Goal: Task Accomplishment & Management: Complete application form

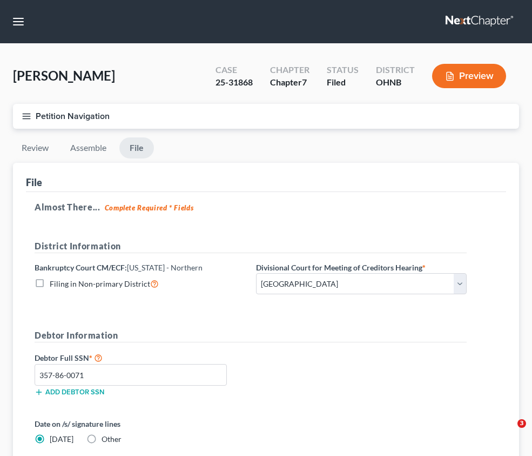
select select "3"
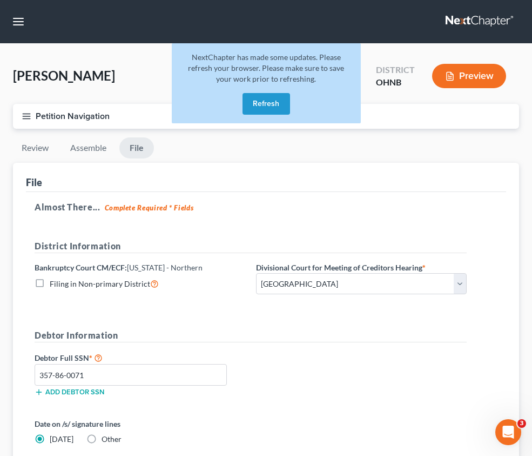
click at [262, 108] on button "Refresh" at bounding box center [267, 104] width 48 height 22
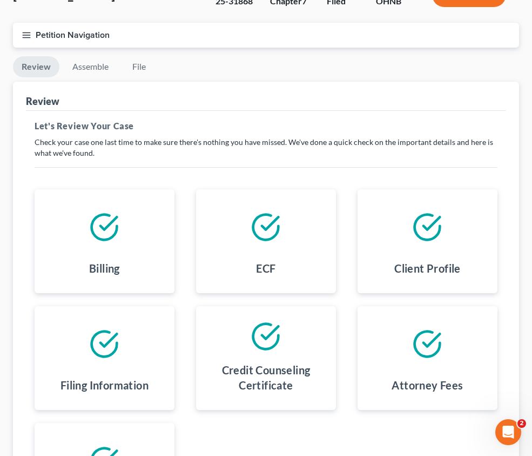
scroll to position [216, 0]
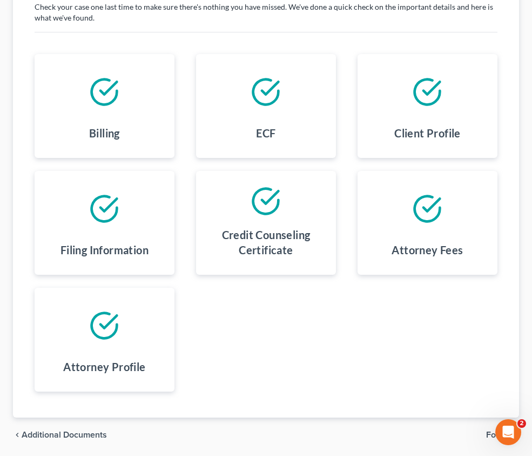
click at [0, 0] on span "Additional Documents" at bounding box center [0, 0] width 0 height 0
click at [0, 0] on span "Download History" at bounding box center [0, 0] width 0 height 0
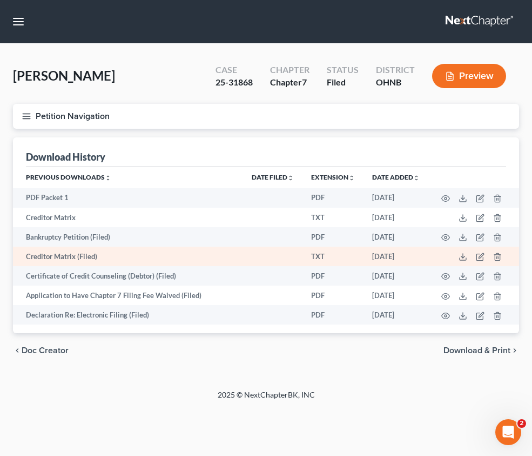
scroll to position [162, 0]
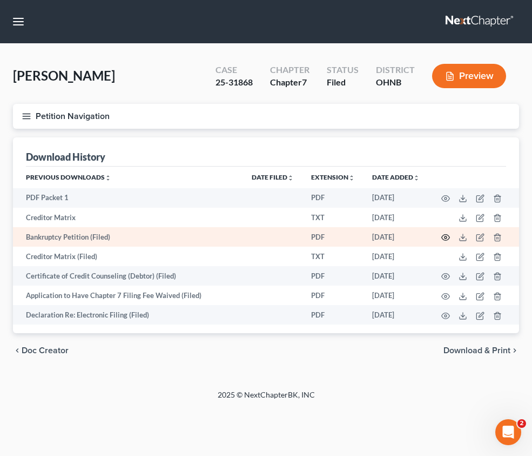
click at [450, 233] on icon "button" at bounding box center [446, 237] width 9 height 9
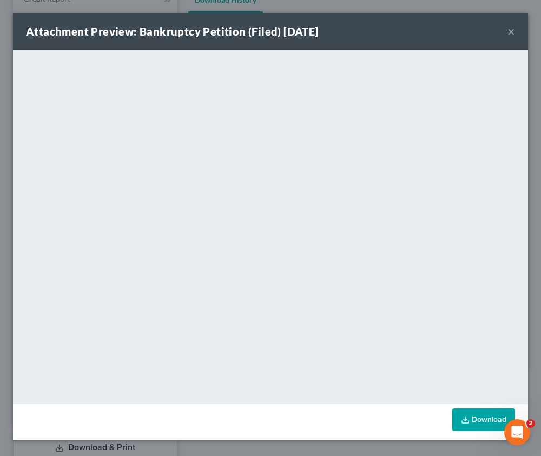
click at [465, 418] on line at bounding box center [465, 418] width 0 height 4
click at [508, 30] on button "×" at bounding box center [511, 31] width 8 height 13
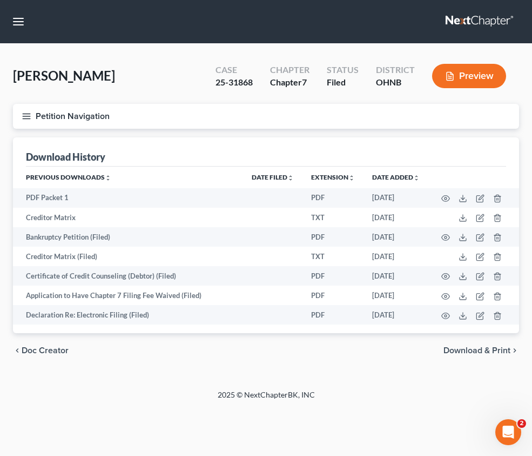
click at [0, 0] on span "Codebtors Insiders & Notices" at bounding box center [0, 0] width 0 height 0
click at [0, 0] on span "Unsecured Nonpriority Claims" at bounding box center [0, 0] width 0 height 0
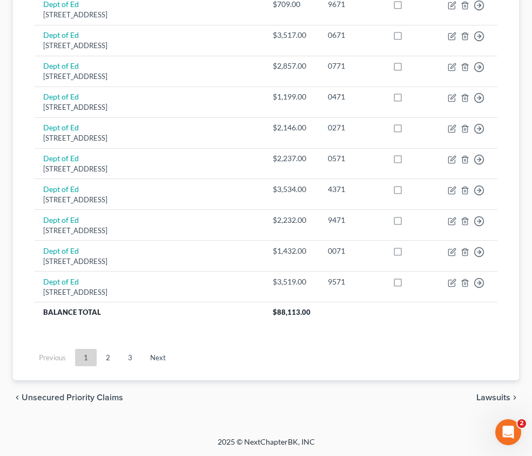
scroll to position [1622, 0]
click at [119, 363] on link "2" at bounding box center [108, 357] width 22 height 17
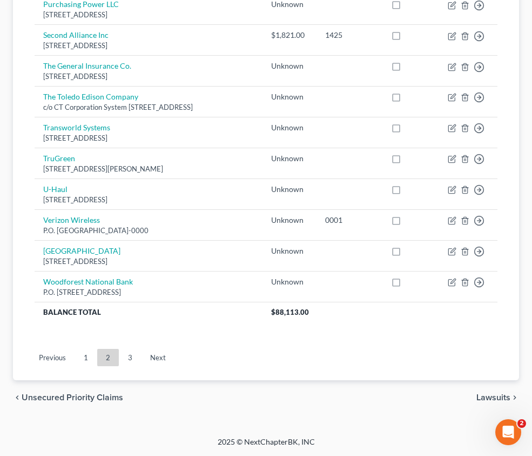
scroll to position [1705, 0]
click at [141, 355] on link "3" at bounding box center [130, 357] width 22 height 17
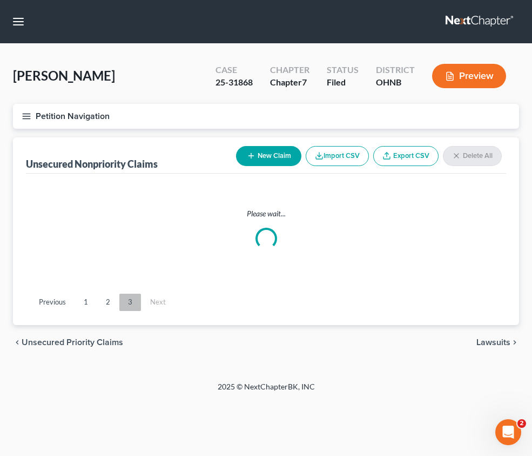
scroll to position [138, 0]
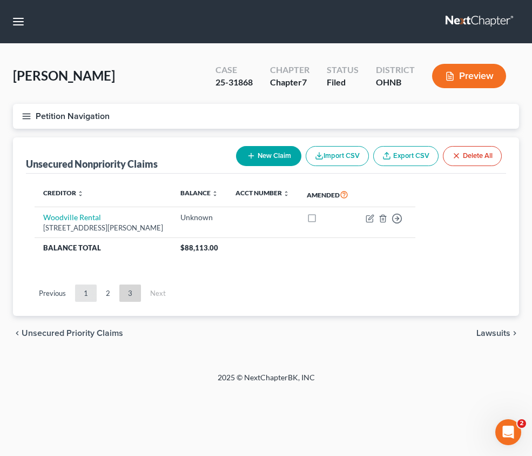
click at [97, 284] on link "1" at bounding box center [86, 292] width 22 height 17
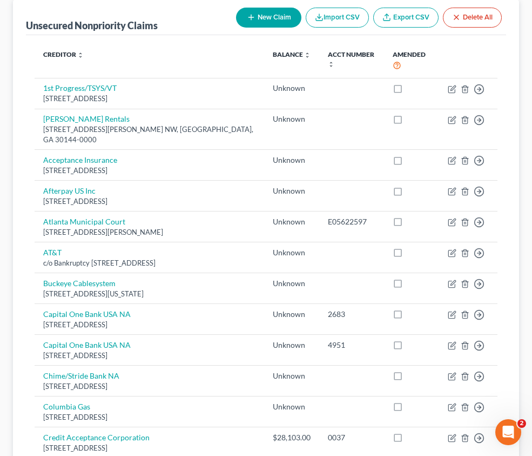
click at [0, 0] on link "Lawsuits" at bounding box center [0, 0] width 0 height 0
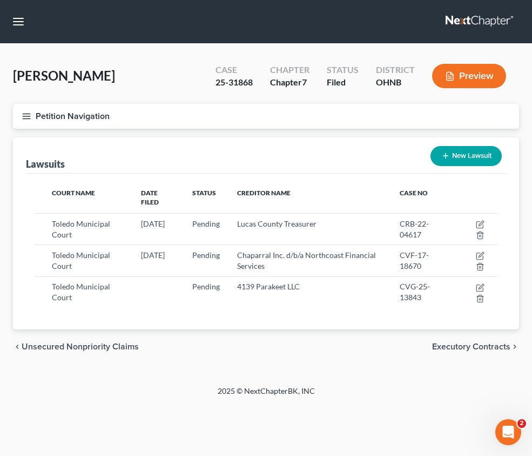
click at [0, 0] on link "Home" at bounding box center [0, 0] width 0 height 0
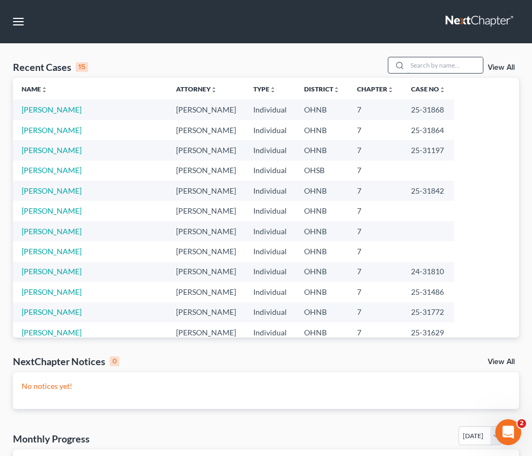
click at [408, 73] on input "search" at bounding box center [446, 65] width 76 height 16
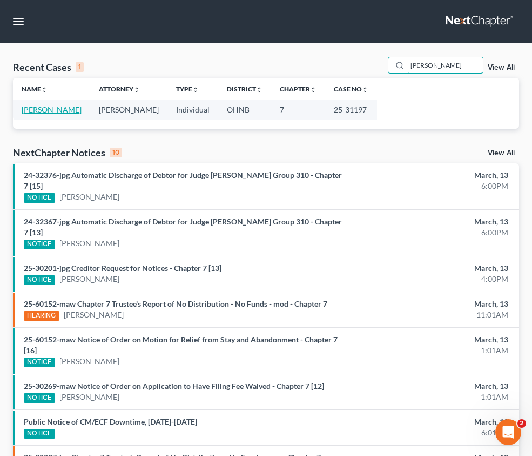
type input "[PERSON_NAME]"
click at [37, 114] on link "[PERSON_NAME]" at bounding box center [52, 109] width 60 height 9
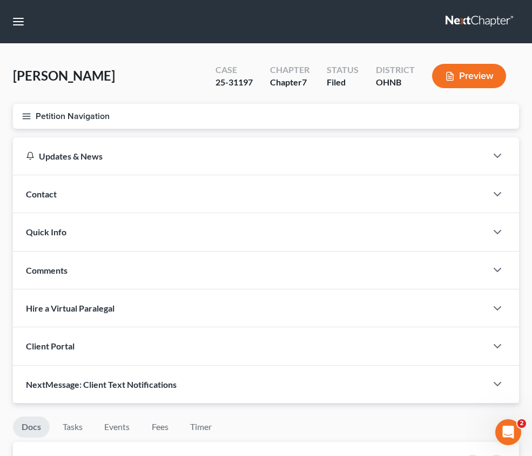
click at [0, 0] on span "Income" at bounding box center [0, 0] width 0 height 0
click at [0, 0] on link "Employment Income" at bounding box center [0, 0] width 0 height 0
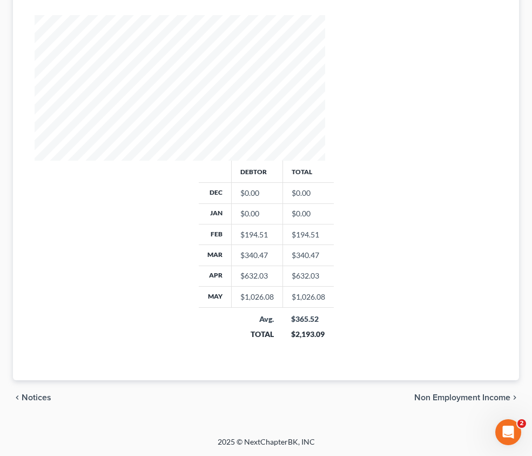
scroll to position [324, 0]
click at [0, 0] on span "Non Employment Income" at bounding box center [0, 0] width 0 height 0
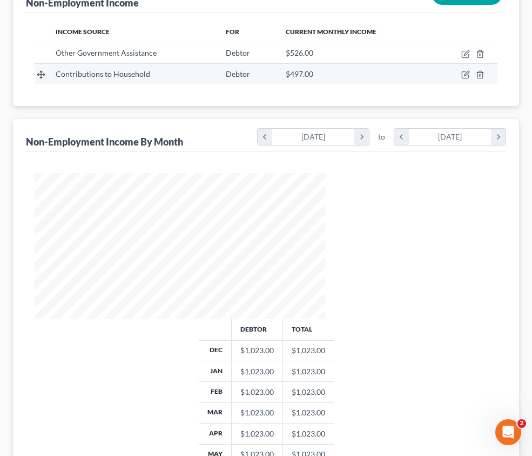
scroll to position [162, 0]
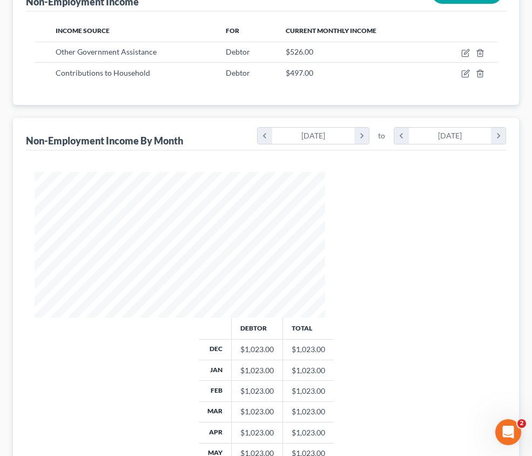
click at [0, 0] on span "Expected Change in Income" at bounding box center [0, 0] width 0 height 0
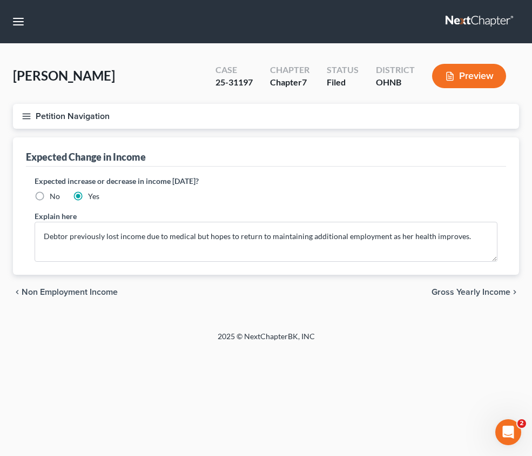
scroll to position [108, 0]
click at [0, 0] on span "Gross Yearly Income" at bounding box center [0, 0] width 0 height 0
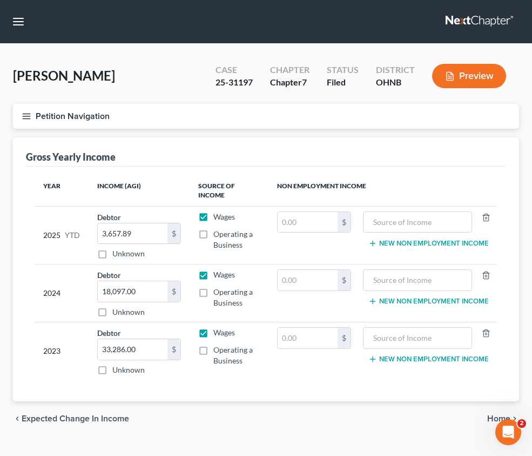
click at [0, 0] on span "Employment Income" at bounding box center [0, 0] width 0 height 0
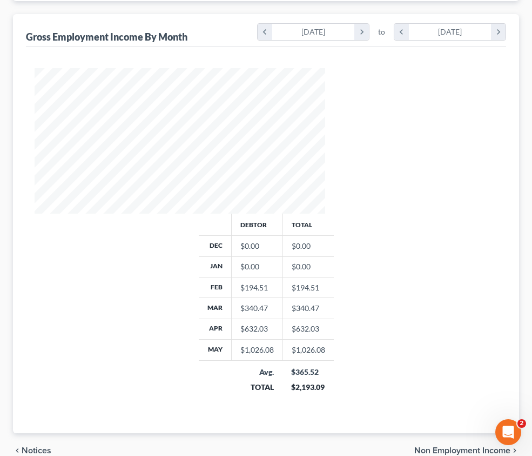
scroll to position [270, 0]
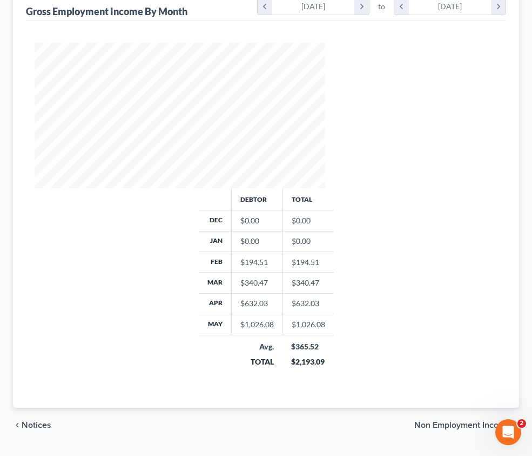
click at [0, 0] on span "Non Employment Income" at bounding box center [0, 0] width 0 height 0
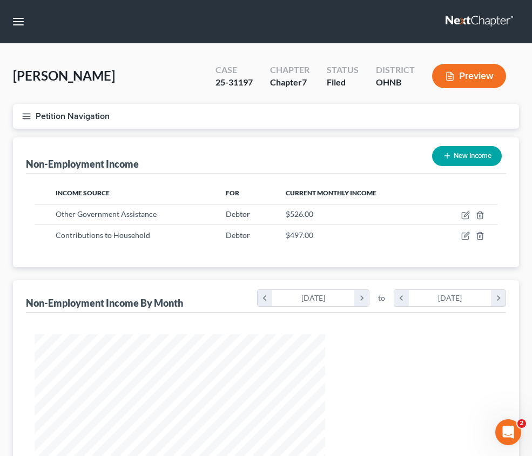
scroll to position [145, 312]
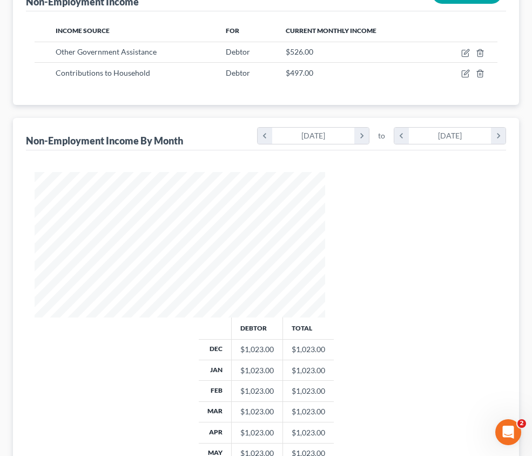
click at [0, 0] on span "Expected Change in Income" at bounding box center [0, 0] width 0 height 0
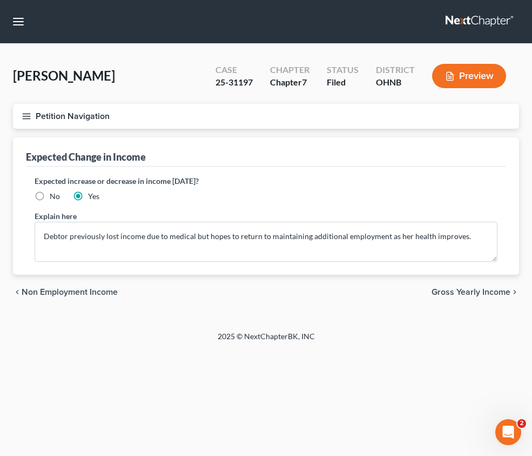
scroll to position [108, 0]
click at [0, 0] on link "Gross Yearly Income" at bounding box center [0, 0] width 0 height 0
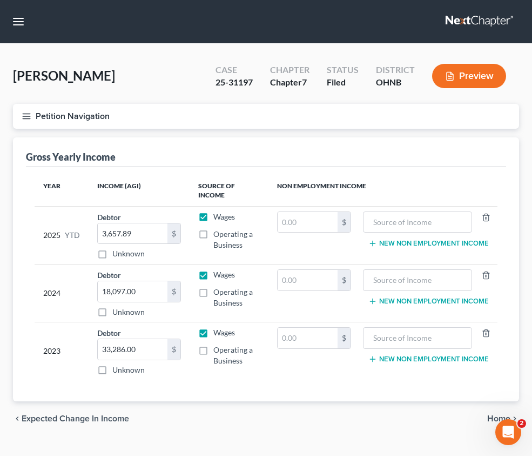
click at [0, 0] on link "Employment Income" at bounding box center [0, 0] width 0 height 0
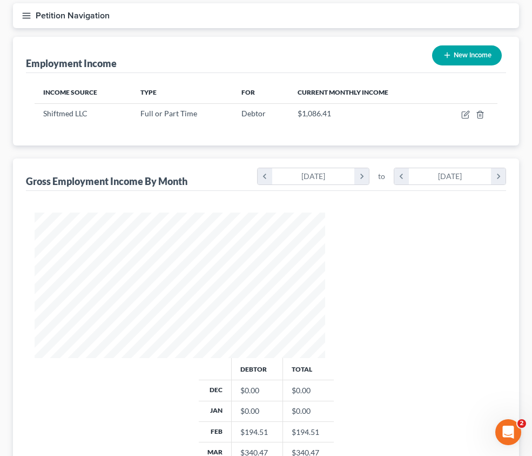
scroll to position [153, 0]
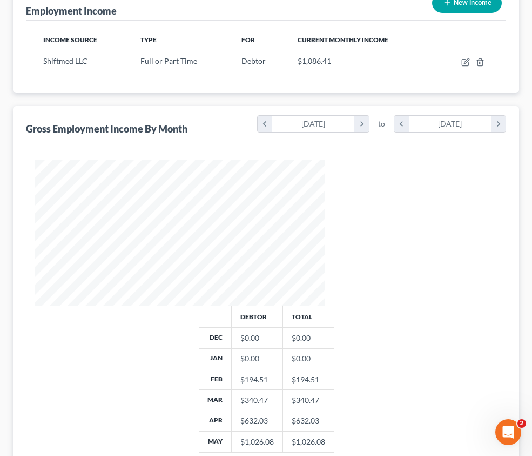
click at [0, 0] on span "Expenses" at bounding box center [0, 0] width 0 height 0
click at [0, 0] on span "Income" at bounding box center [0, 0] width 0 height 0
click at [0, 0] on span "Non Employment Income" at bounding box center [0, 0] width 0 height 0
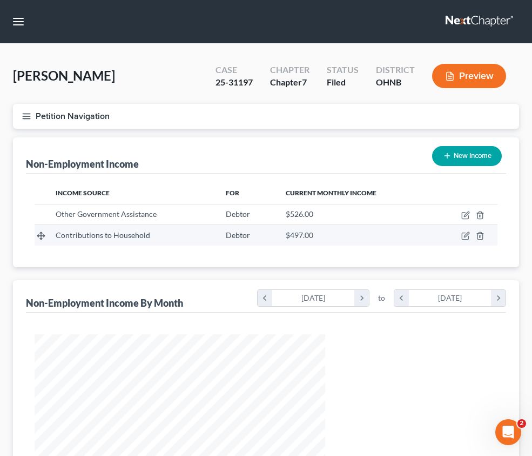
scroll to position [145, 312]
